Goal: Navigation & Orientation: Find specific page/section

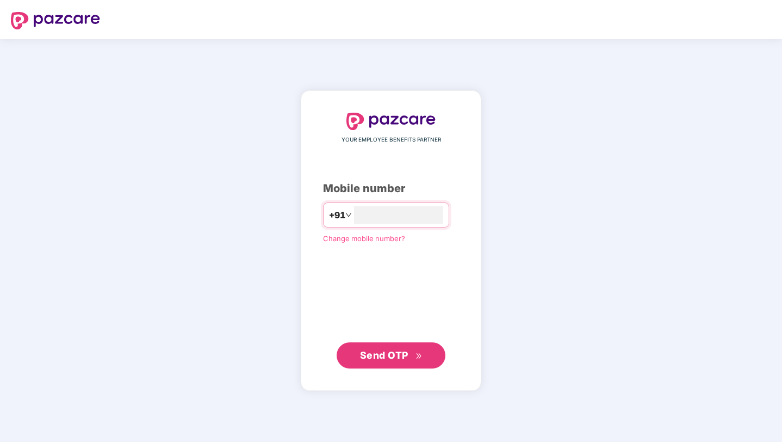
type input "**********"
click at [416, 349] on span "Send OTP" at bounding box center [391, 355] width 63 height 15
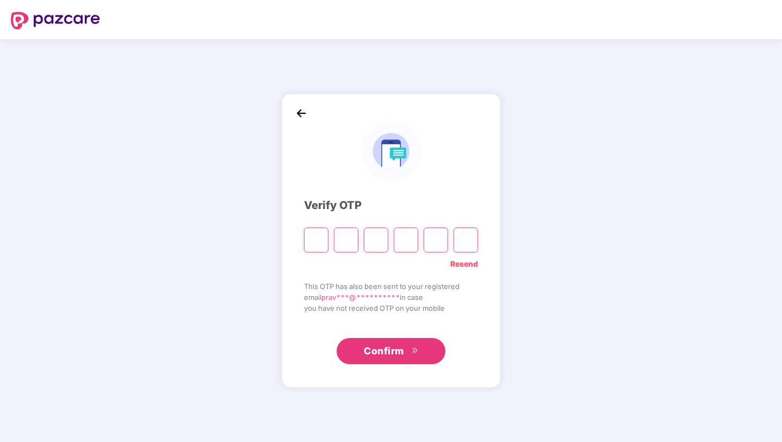
type input "*"
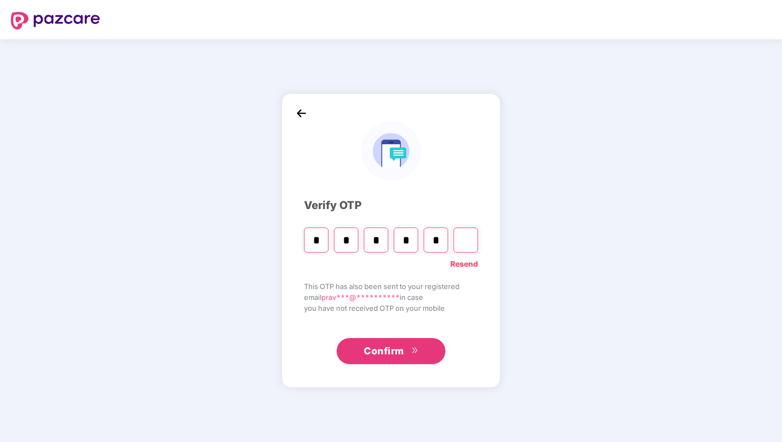
type input "*"
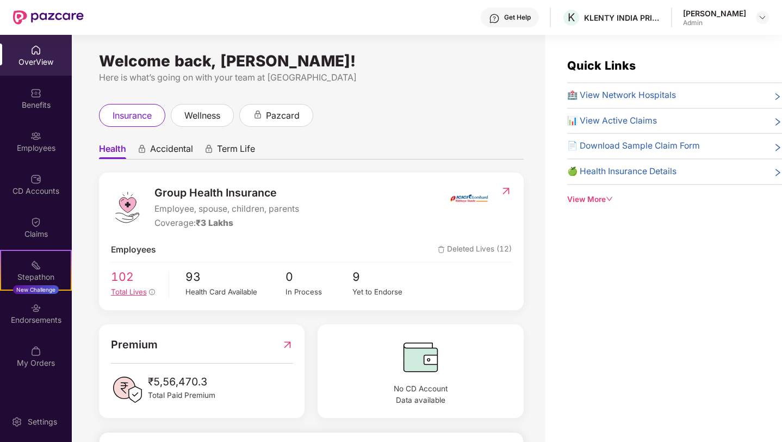
click at [139, 289] on span "Total Lives" at bounding box center [129, 291] width 36 height 9
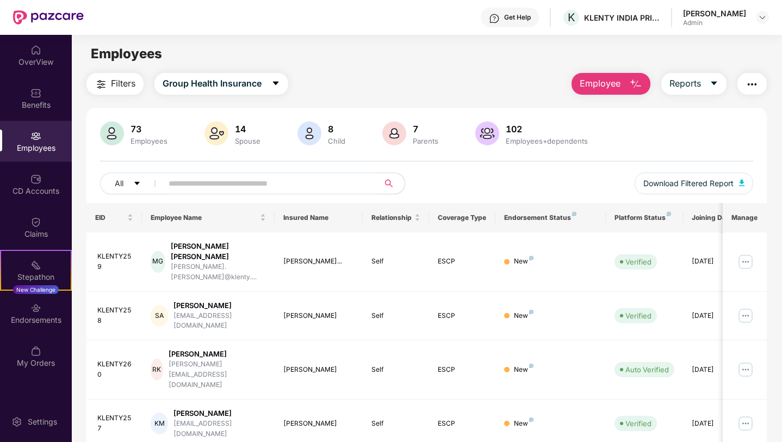
click at [29, 9] on div at bounding box center [48, 17] width 71 height 35
